Goal: Information Seeking & Learning: Learn about a topic

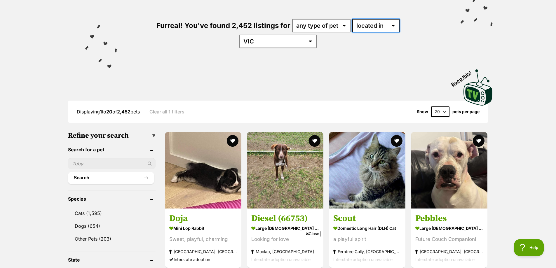
click at [354, 29] on select "available in located in" at bounding box center [375, 25] width 47 height 13
click at [315, 29] on select "any type of pet cats dogs other pets" at bounding box center [321, 25] width 58 height 13
select select "Cats"
click at [292, 19] on select "any type of pet cats dogs other pets" at bounding box center [321, 25] width 58 height 13
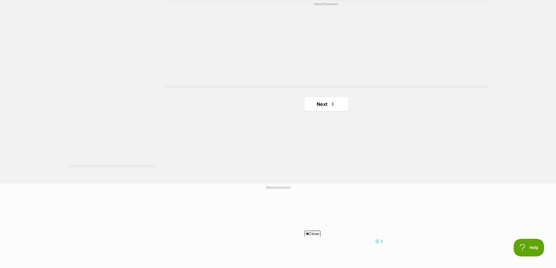
scroll to position [1080, 0]
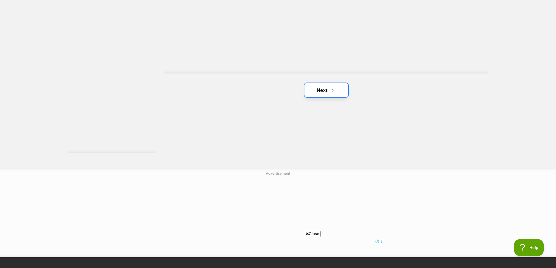
click at [342, 83] on link "Next" at bounding box center [326, 90] width 44 height 14
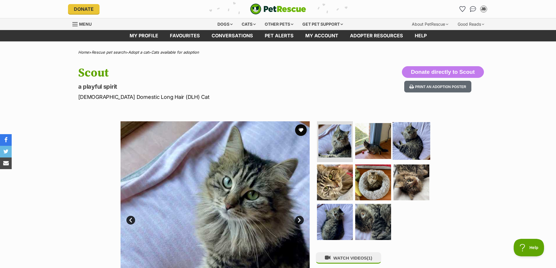
click at [373, 148] on img at bounding box center [373, 141] width 36 height 36
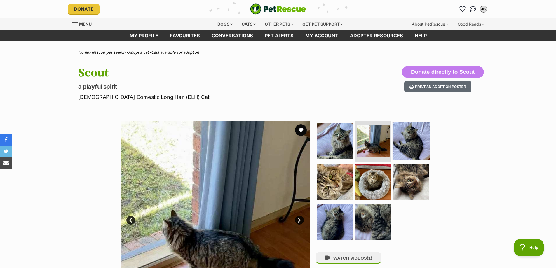
click at [412, 147] on img at bounding box center [412, 141] width 38 height 38
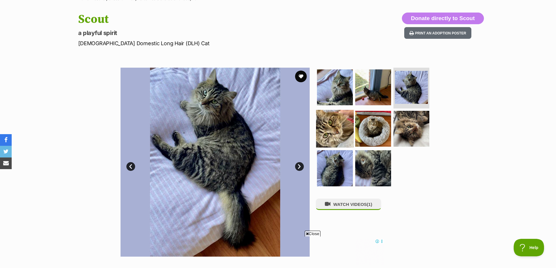
scroll to position [58, 0]
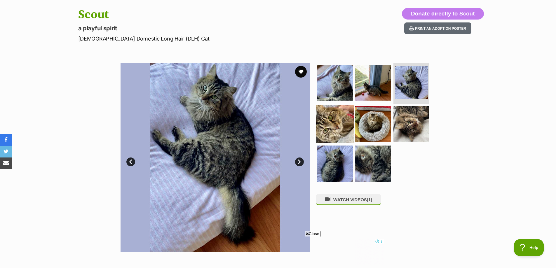
click at [324, 114] on img at bounding box center [335, 124] width 38 height 38
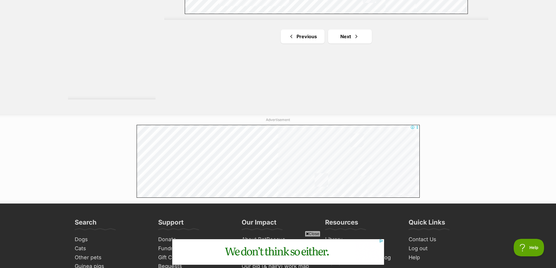
scroll to position [1061, 0]
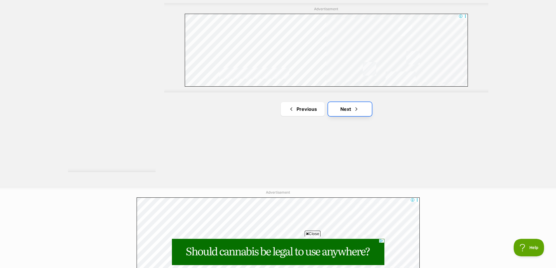
drag, startPoint x: 343, startPoint y: 95, endPoint x: 356, endPoint y: 96, distance: 13.2
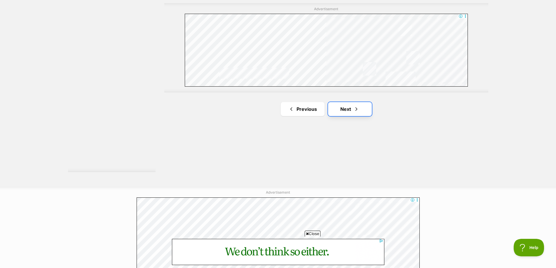
click at [344, 102] on link "Next" at bounding box center [350, 109] width 44 height 14
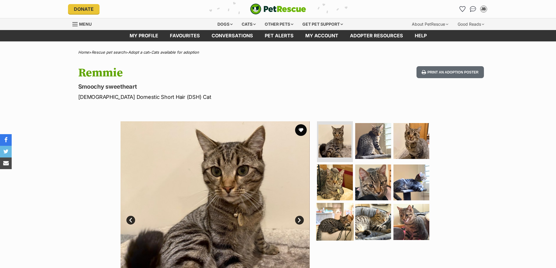
click at [334, 222] on img at bounding box center [335, 222] width 38 height 38
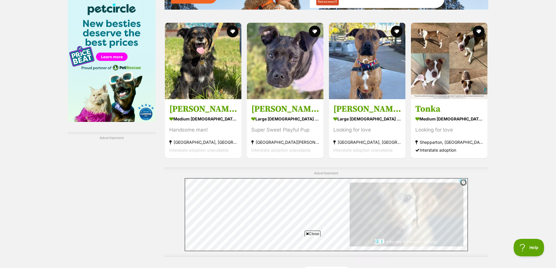
scroll to position [1022, 0]
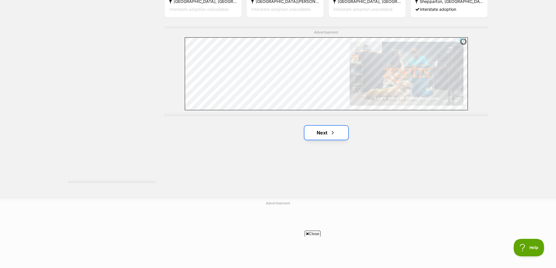
click at [330, 132] on span "Next page" at bounding box center [333, 132] width 6 height 7
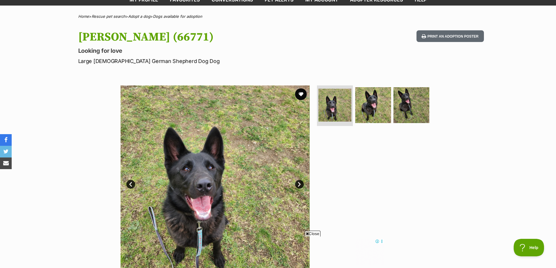
scroll to position [58, 0]
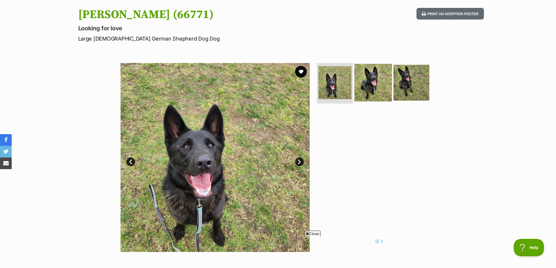
click at [385, 66] on img at bounding box center [373, 83] width 38 height 38
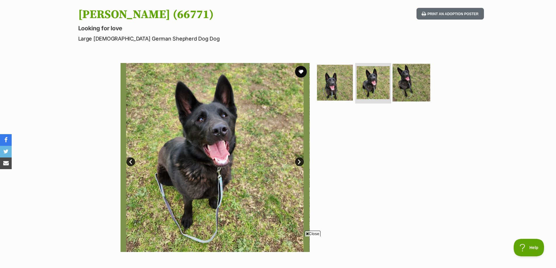
scroll to position [0, 0]
click at [407, 80] on img at bounding box center [412, 83] width 38 height 38
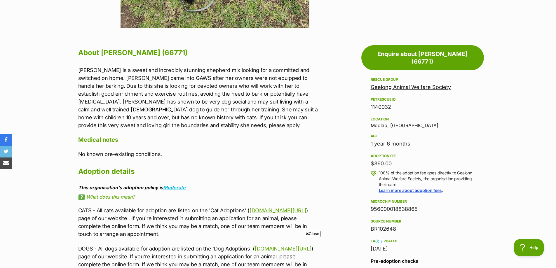
scroll to position [292, 0]
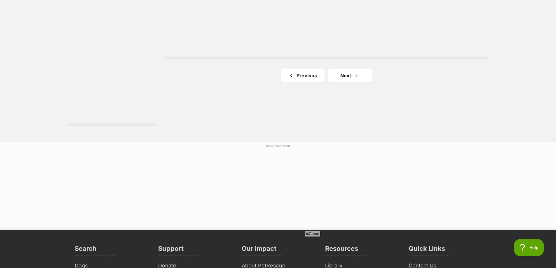
scroll to position [1080, 0]
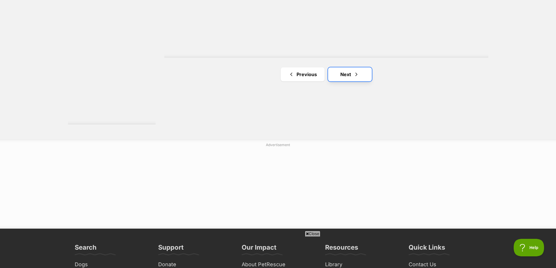
click at [339, 73] on link "Next" at bounding box center [350, 74] width 44 height 14
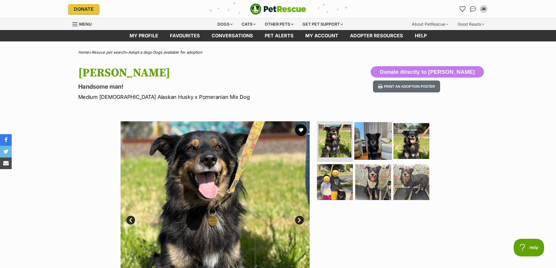
click at [367, 137] on img at bounding box center [373, 141] width 38 height 38
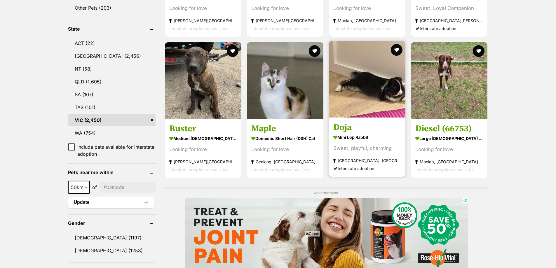
scroll to position [409, 0]
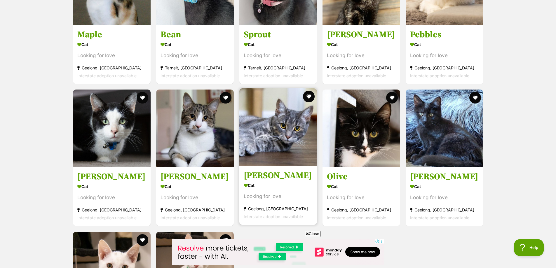
click at [282, 165] on link at bounding box center [278, 164] width 78 height 6
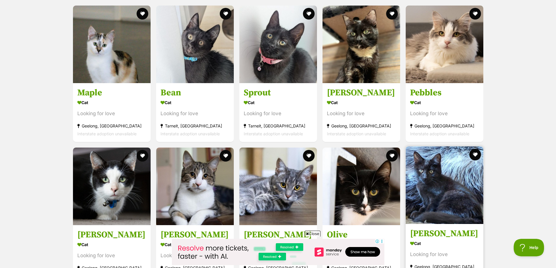
scroll to position [467, 0]
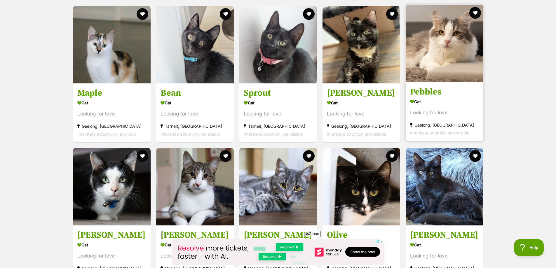
click at [446, 71] on img at bounding box center [445, 44] width 78 height 78
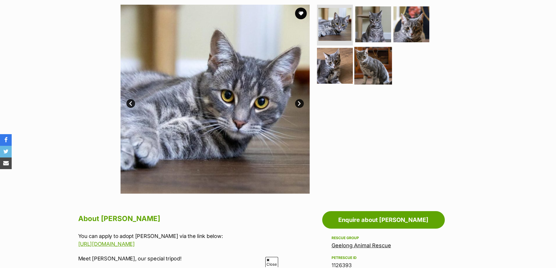
click at [370, 67] on img at bounding box center [373, 66] width 38 height 38
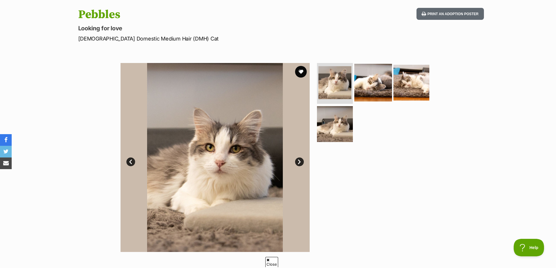
click at [384, 82] on img at bounding box center [373, 83] width 38 height 38
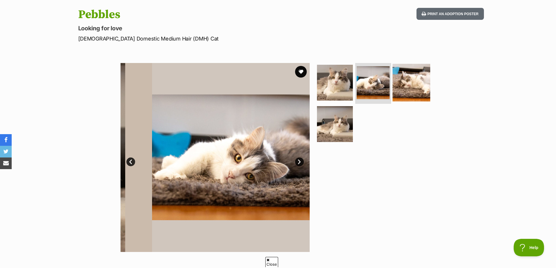
click at [411, 79] on img at bounding box center [412, 83] width 38 height 38
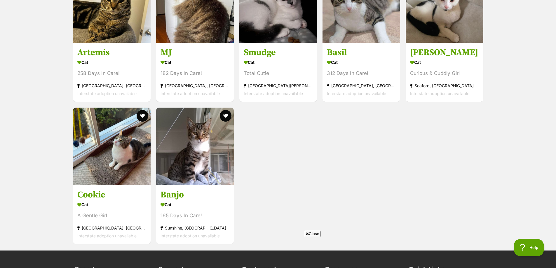
scroll to position [1606, 0]
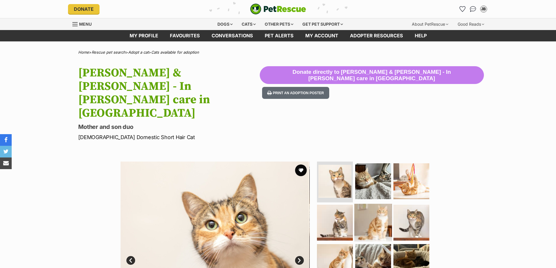
click at [383, 204] on img at bounding box center [373, 223] width 38 height 38
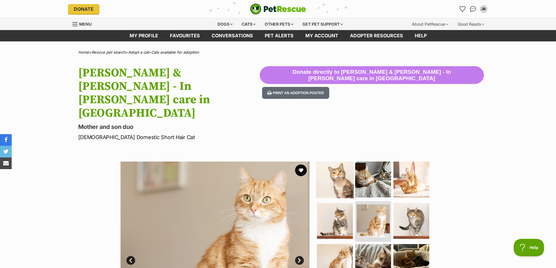
click at [340, 162] on img at bounding box center [335, 180] width 38 height 38
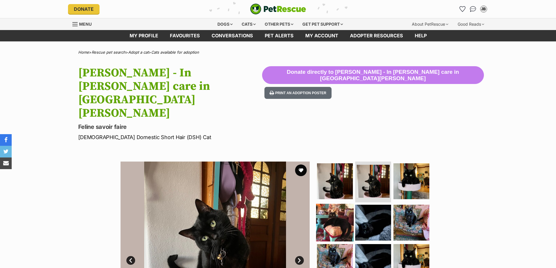
click at [334, 204] on img at bounding box center [335, 223] width 38 height 38
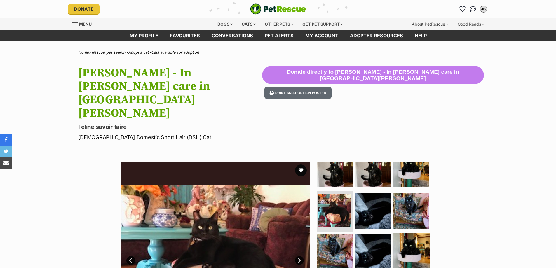
click at [401, 233] on img at bounding box center [412, 252] width 38 height 38
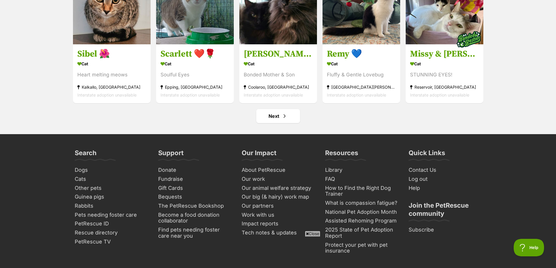
scroll to position [2306, 0]
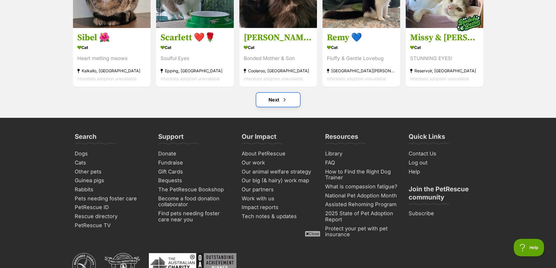
click at [288, 107] on link "Next" at bounding box center [278, 100] width 44 height 14
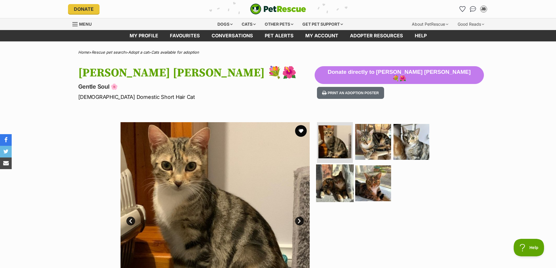
click at [339, 185] on img at bounding box center [335, 184] width 38 height 38
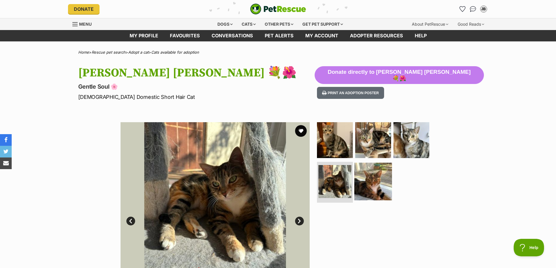
click at [377, 177] on img at bounding box center [373, 182] width 38 height 38
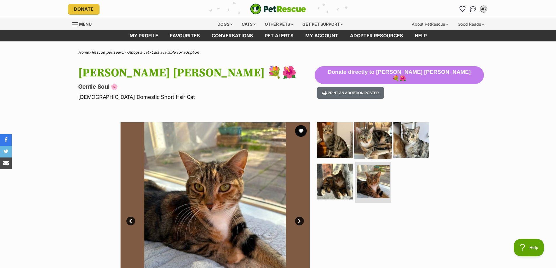
click at [377, 144] on img at bounding box center [373, 140] width 38 height 38
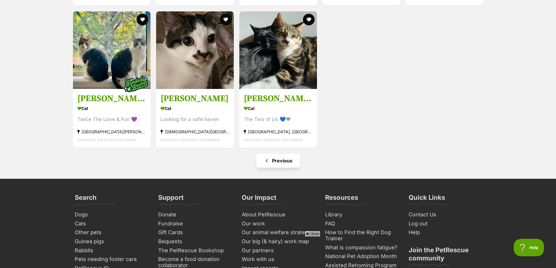
scroll to position [1401, 0]
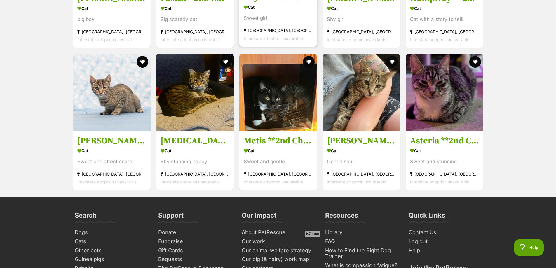
scroll to position [1927, 0]
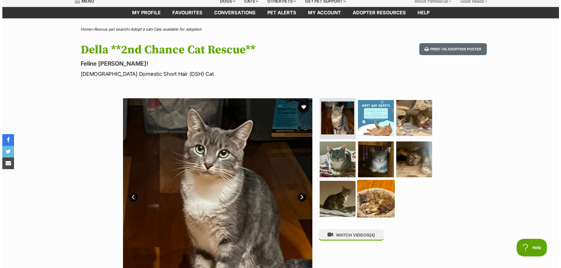
scroll to position [58, 0]
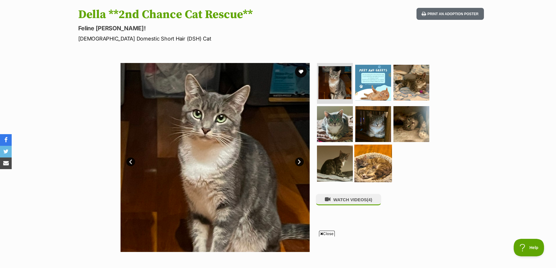
click at [380, 154] on img at bounding box center [373, 164] width 38 height 38
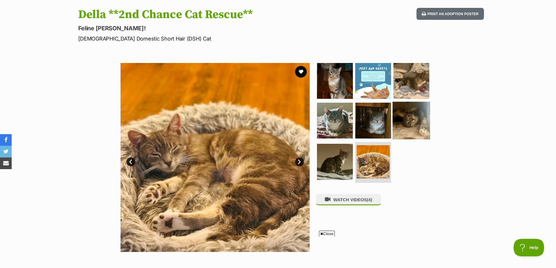
click at [408, 128] on img at bounding box center [412, 121] width 38 height 38
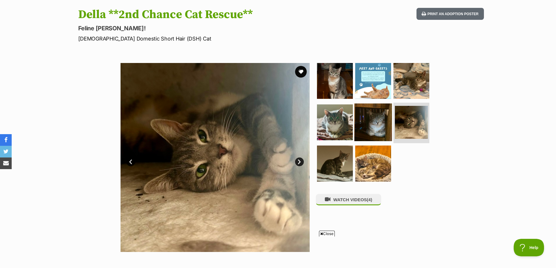
click at [376, 128] on img at bounding box center [373, 122] width 38 height 38
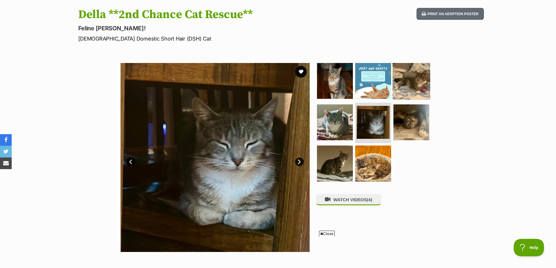
click at [417, 87] on img at bounding box center [412, 81] width 38 height 38
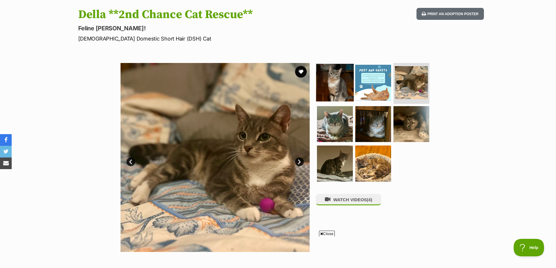
click at [340, 93] on img at bounding box center [335, 83] width 38 height 38
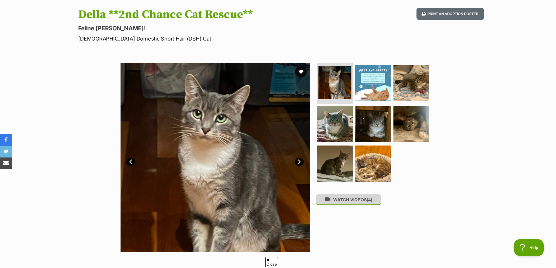
click at [341, 204] on button "WATCH VIDEOS (4)" at bounding box center [348, 199] width 65 height 11
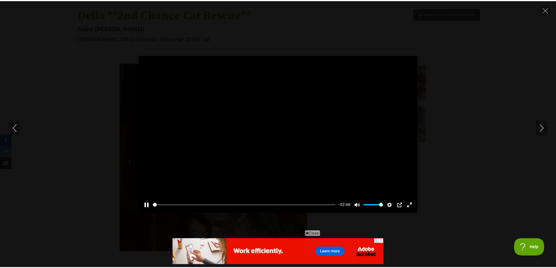
scroll to position [0, 0]
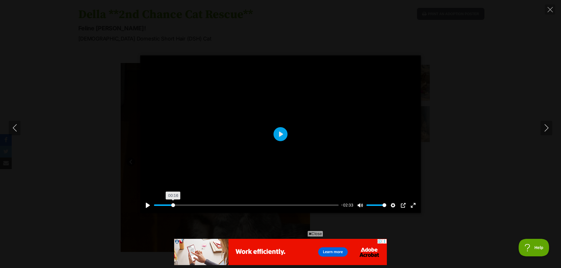
click at [173, 206] on input "Seek" at bounding box center [246, 206] width 185 height 6
drag, startPoint x: 219, startPoint y: 206, endPoint x: 229, endPoint y: 205, distance: 9.6
click at [219, 206] on input "Seek" at bounding box center [246, 206] width 185 height 6
drag, startPoint x: 284, startPoint y: 202, endPoint x: 292, endPoint y: 202, distance: 7.9
click at [284, 202] on div "Pause Play % buffered 02:00 -01:49 Unmute Mute Disable captions Enable captions…" at bounding box center [280, 202] width 280 height 22
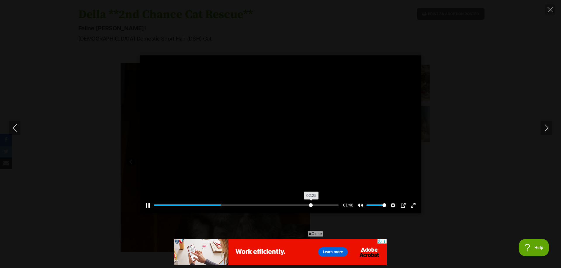
click at [310, 206] on input "Seek" at bounding box center [246, 206] width 185 height 6
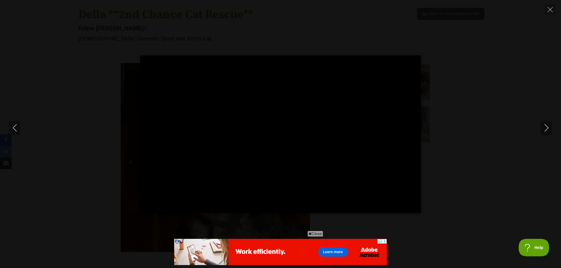
click at [502, 136] on div "Pause Play % buffered 02:35 -00:24 Unmute Mute Disable captions Enable captions…" at bounding box center [280, 134] width 561 height 158
type input "86.03"
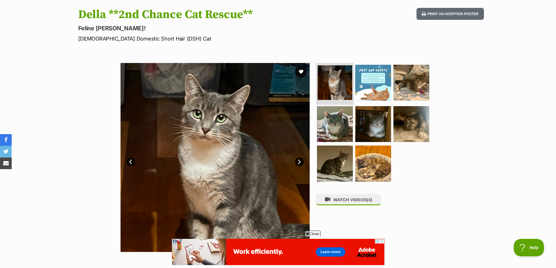
click at [341, 82] on img at bounding box center [335, 82] width 35 height 35
click at [337, 123] on img at bounding box center [335, 124] width 38 height 38
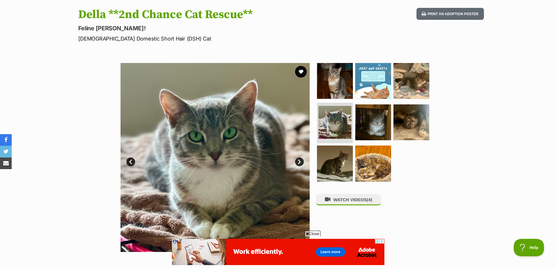
click at [368, 141] on ul at bounding box center [376, 124] width 120 height 122
click at [375, 128] on img at bounding box center [373, 122] width 38 height 38
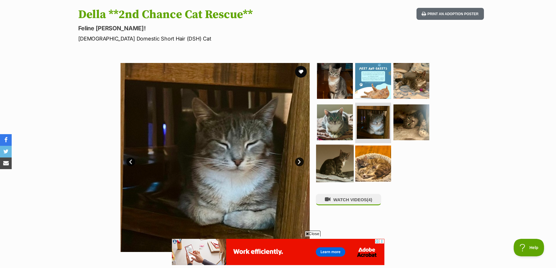
click at [347, 156] on img at bounding box center [335, 164] width 38 height 38
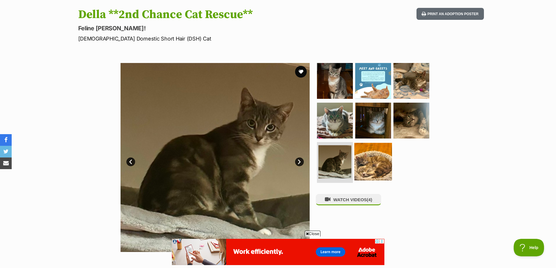
click at [374, 156] on img at bounding box center [373, 162] width 38 height 38
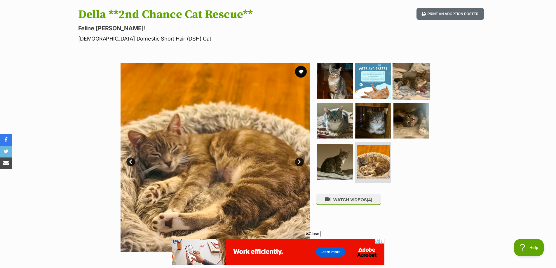
click at [421, 75] on img at bounding box center [412, 81] width 38 height 38
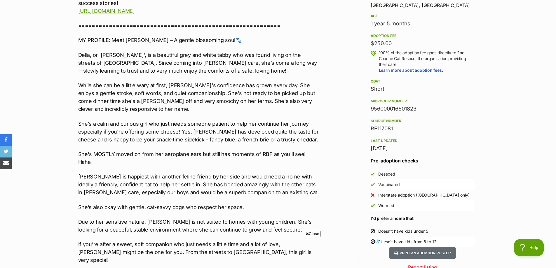
scroll to position [496, 0]
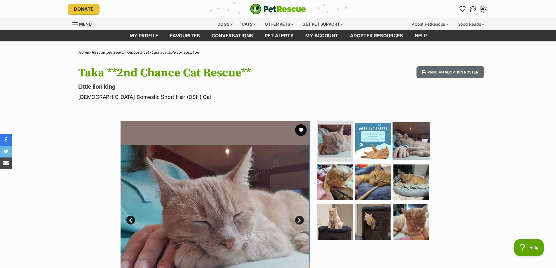
click at [415, 154] on img at bounding box center [412, 141] width 38 height 38
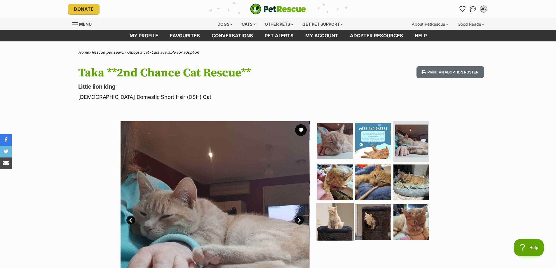
click at [348, 212] on img at bounding box center [335, 222] width 38 height 38
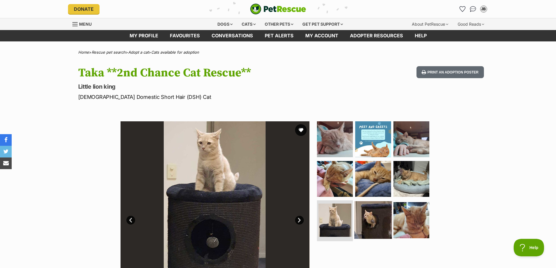
click at [370, 213] on img at bounding box center [373, 220] width 38 height 38
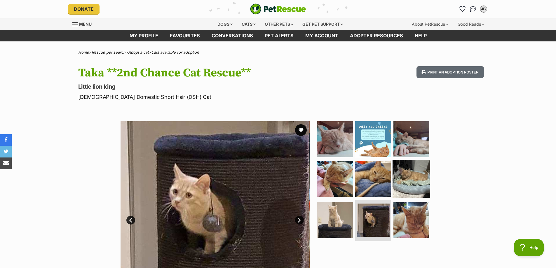
click at [420, 182] on img at bounding box center [412, 179] width 38 height 38
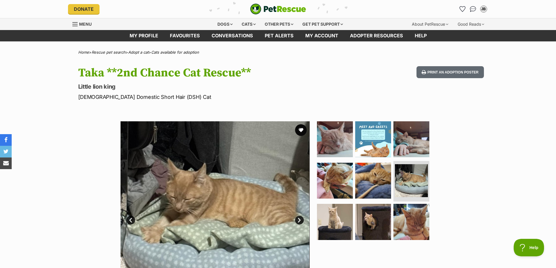
scroll to position [29, 0]
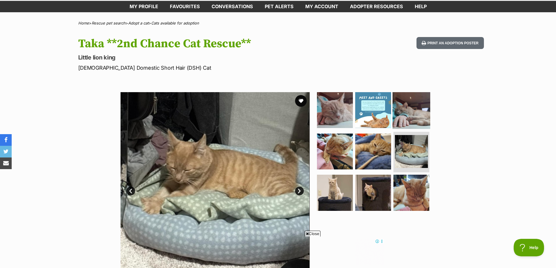
click at [412, 112] on img at bounding box center [412, 110] width 38 height 38
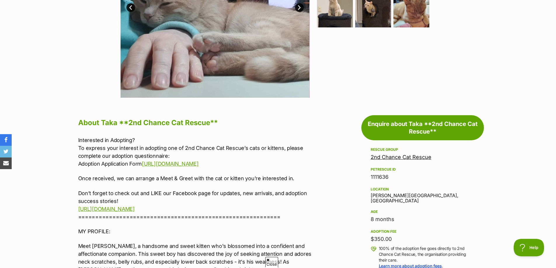
scroll to position [117, 0]
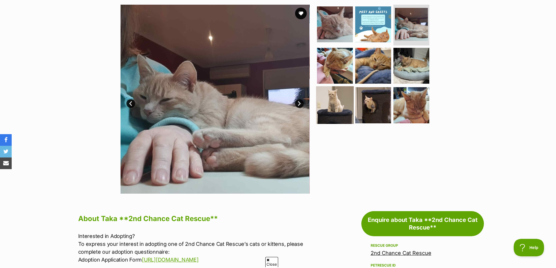
click at [335, 107] on img at bounding box center [335, 105] width 38 height 38
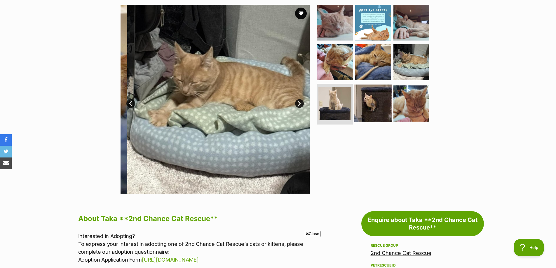
scroll to position [0, 0]
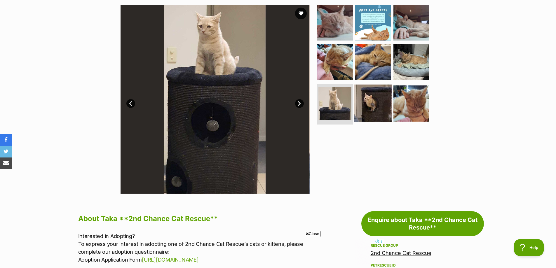
click at [369, 107] on img at bounding box center [373, 104] width 38 height 38
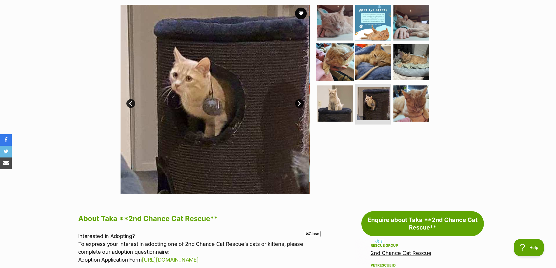
click at [342, 66] on img at bounding box center [335, 62] width 38 height 38
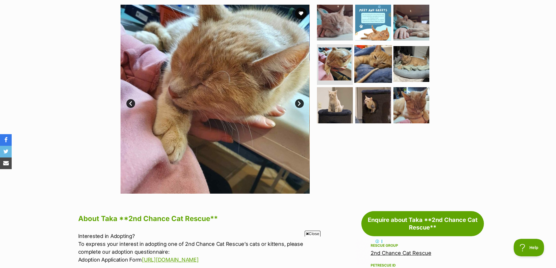
click at [382, 65] on img at bounding box center [373, 64] width 38 height 38
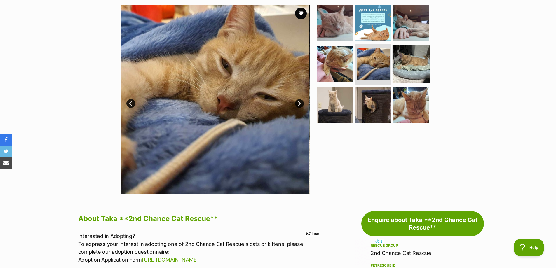
click at [403, 65] on img at bounding box center [412, 64] width 38 height 38
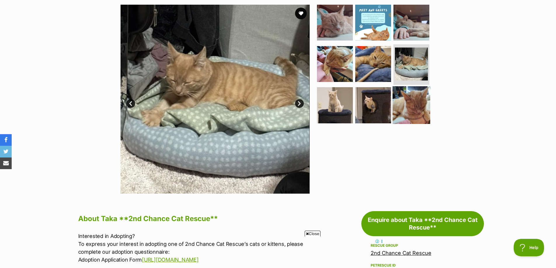
click at [403, 114] on img at bounding box center [412, 105] width 38 height 38
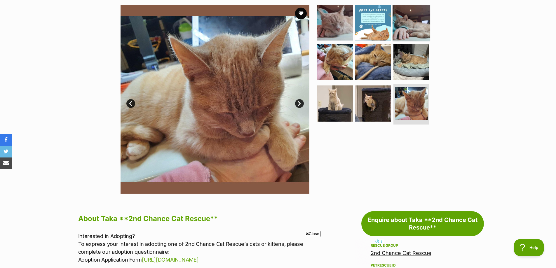
click at [405, 24] on img at bounding box center [412, 23] width 38 height 38
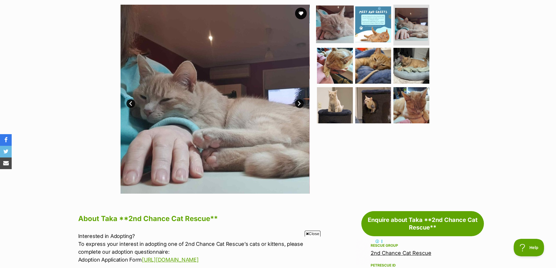
click at [344, 25] on img at bounding box center [335, 25] width 38 height 38
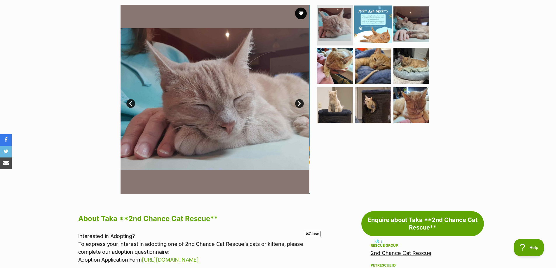
click at [388, 30] on img at bounding box center [373, 25] width 38 height 38
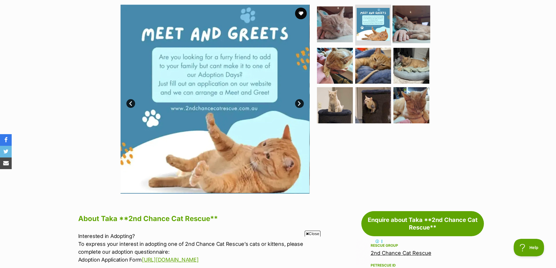
click at [405, 28] on img at bounding box center [412, 25] width 38 height 38
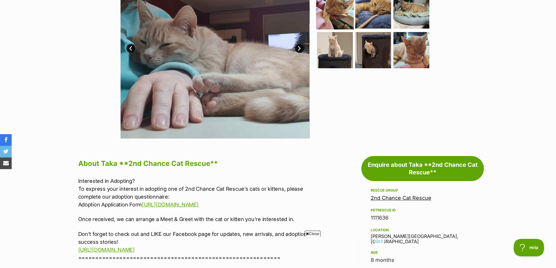
scroll to position [88, 0]
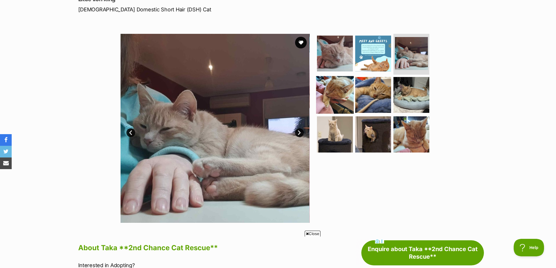
click at [342, 91] on img at bounding box center [335, 95] width 38 height 38
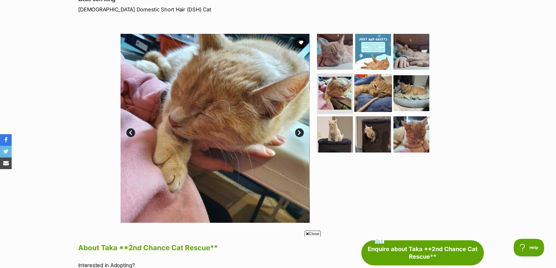
click at [369, 93] on img at bounding box center [373, 93] width 38 height 38
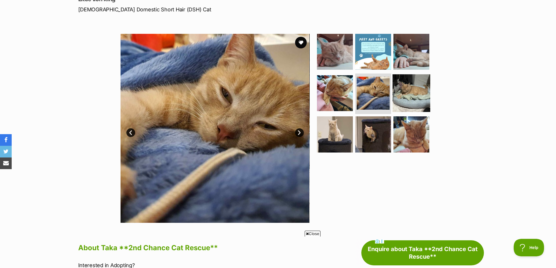
click at [412, 88] on img at bounding box center [412, 93] width 38 height 38
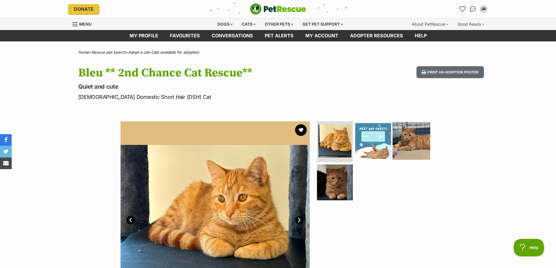
click at [398, 131] on img at bounding box center [412, 141] width 38 height 38
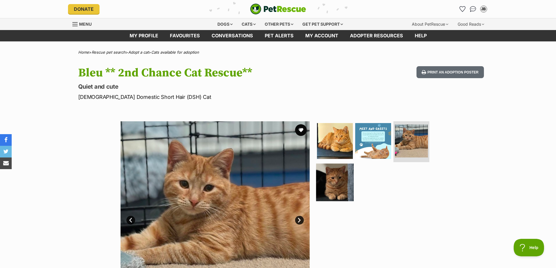
click at [333, 181] on img at bounding box center [335, 182] width 38 height 38
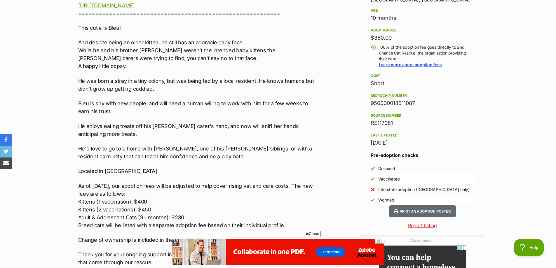
scroll to position [438, 0]
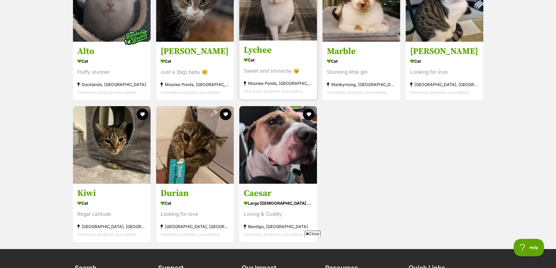
scroll to position [1285, 0]
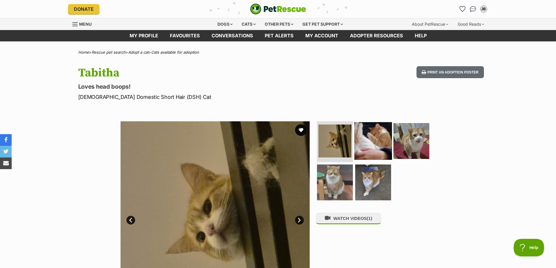
click at [383, 146] on img at bounding box center [373, 141] width 38 height 38
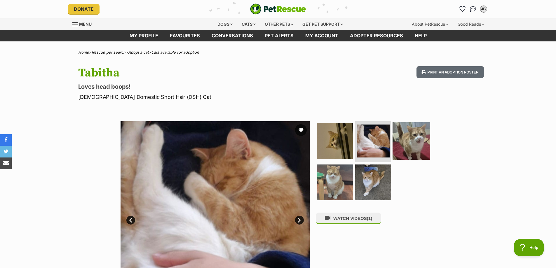
click at [413, 140] on img at bounding box center [412, 141] width 38 height 38
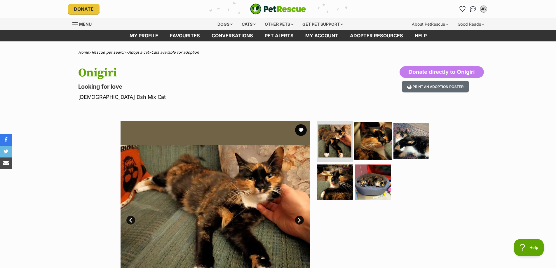
click at [364, 141] on img at bounding box center [373, 141] width 38 height 38
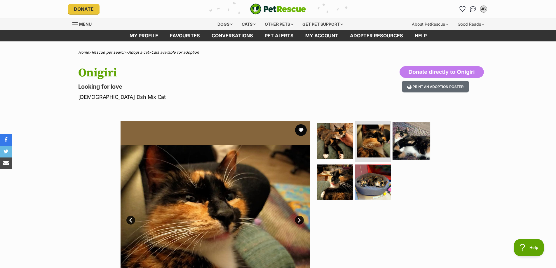
click at [414, 143] on img at bounding box center [412, 141] width 38 height 38
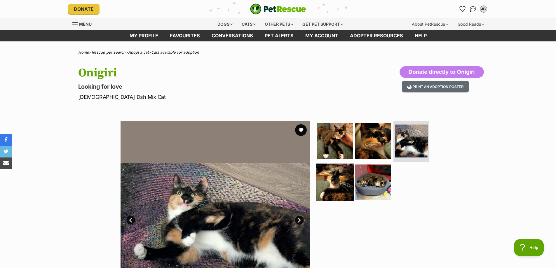
click at [340, 180] on img at bounding box center [335, 182] width 38 height 38
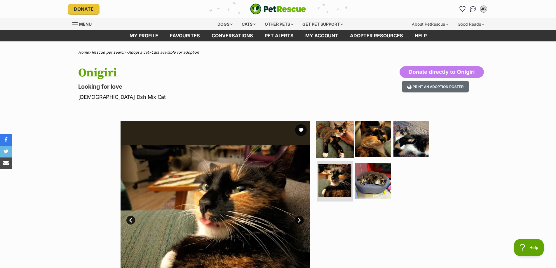
click at [337, 140] on img at bounding box center [335, 140] width 38 height 38
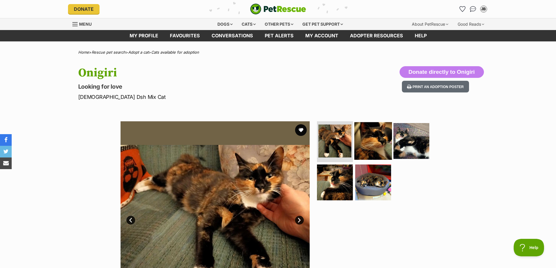
click at [373, 142] on img at bounding box center [373, 141] width 38 height 38
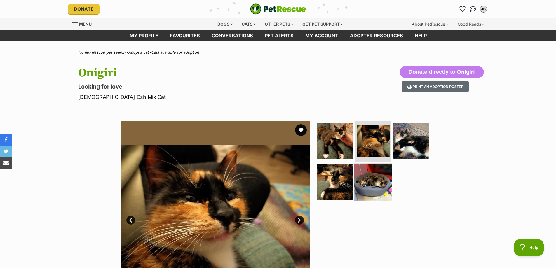
click at [373, 184] on img at bounding box center [373, 182] width 38 height 38
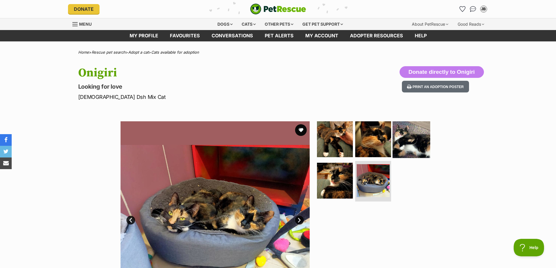
click at [419, 149] on img at bounding box center [412, 140] width 38 height 38
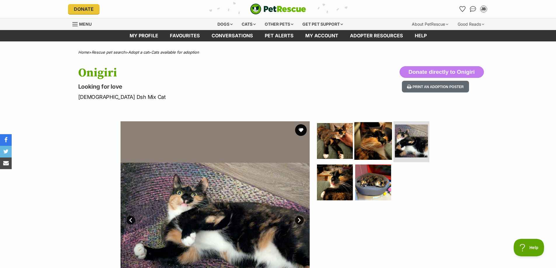
click at [380, 143] on img at bounding box center [373, 141] width 38 height 38
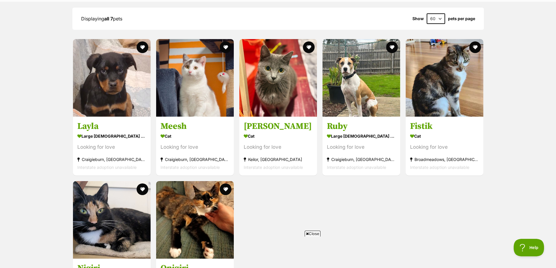
scroll to position [525, 0]
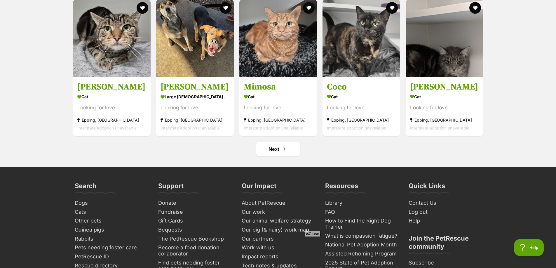
scroll to position [2131, 0]
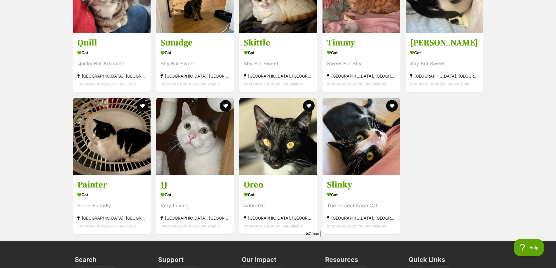
scroll to position [781, 0]
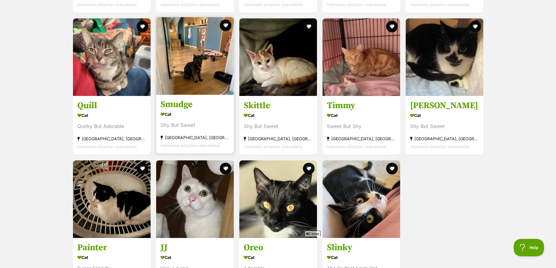
click at [221, 85] on img at bounding box center [195, 56] width 78 height 78
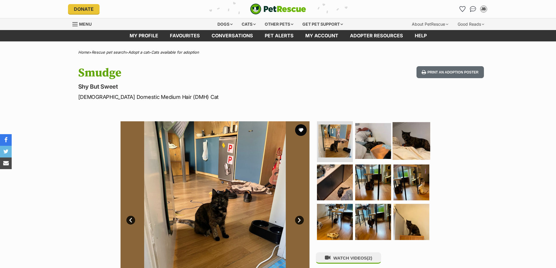
click at [413, 136] on img at bounding box center [412, 141] width 38 height 38
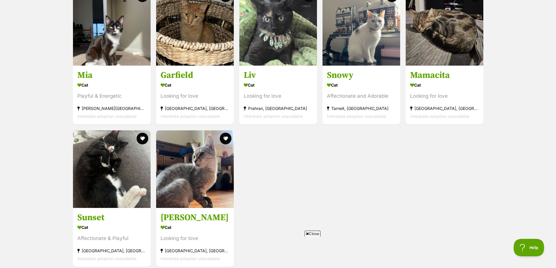
scroll to position [1226, 0]
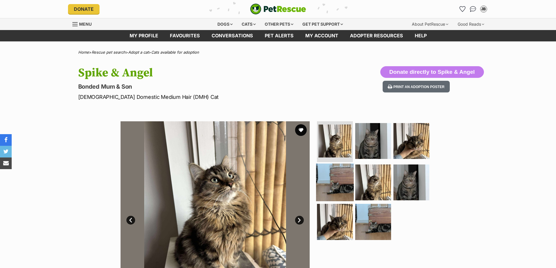
click at [342, 185] on img at bounding box center [335, 182] width 38 height 38
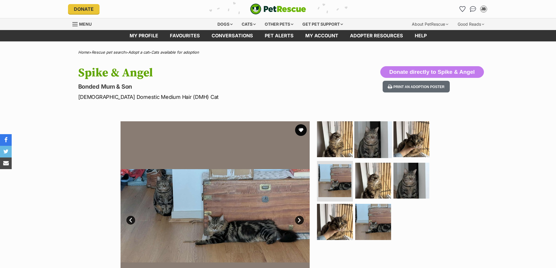
click at [372, 140] on img at bounding box center [373, 140] width 38 height 38
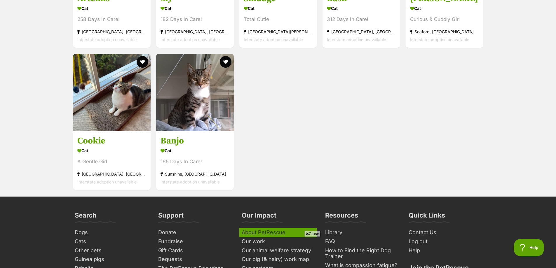
scroll to position [1664, 0]
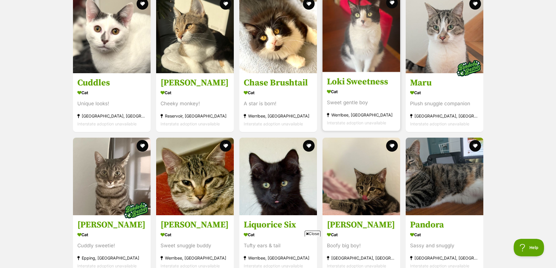
scroll to position [1255, 0]
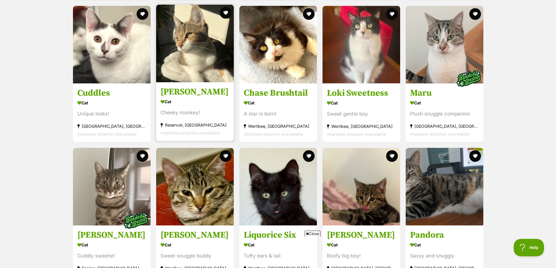
drag, startPoint x: 168, startPoint y: 84, endPoint x: 190, endPoint y: 69, distance: 27.0
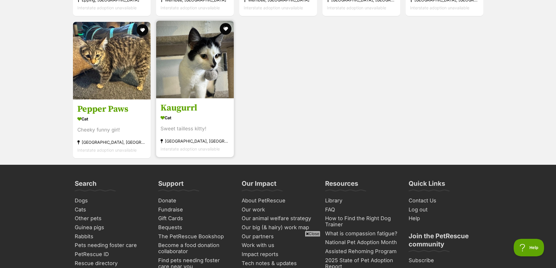
scroll to position [1547, 0]
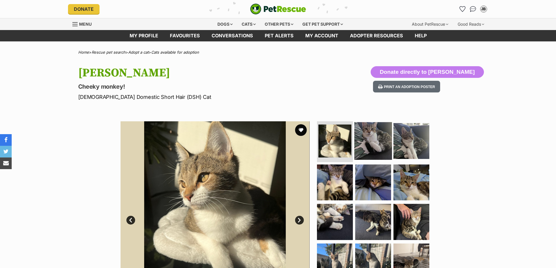
click at [370, 146] on img at bounding box center [373, 141] width 38 height 38
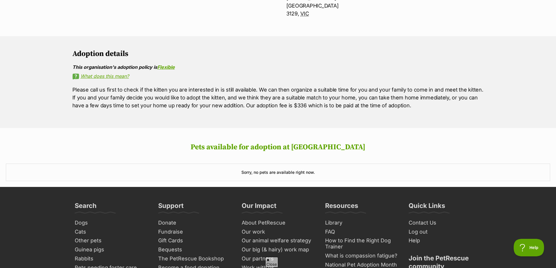
scroll to position [409, 0]
